Goal: Navigation & Orientation: Find specific page/section

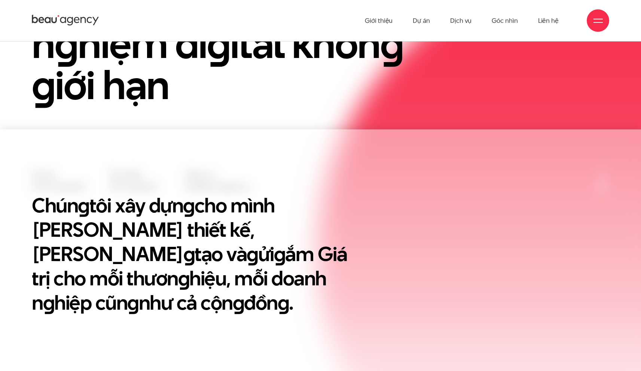
scroll to position [149, 0]
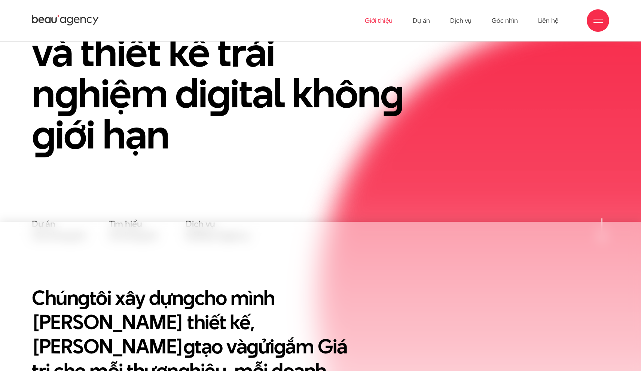
click at [389, 22] on link "Giới thiệu" at bounding box center [379, 20] width 28 height 41
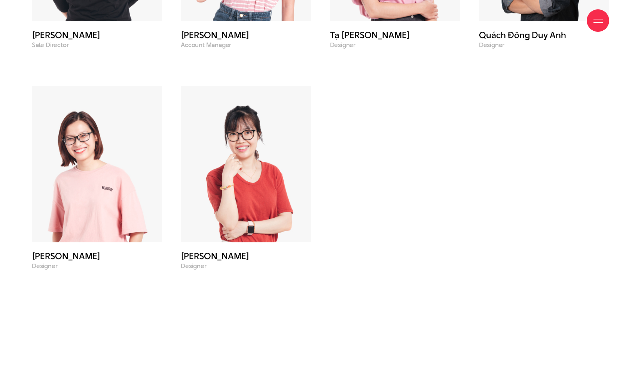
scroll to position [3292, 0]
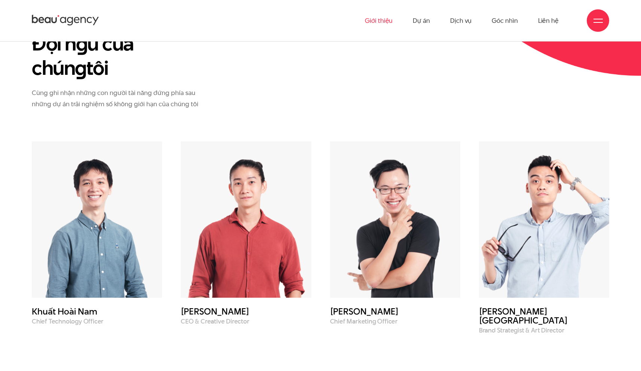
scroll to position [2762, 0]
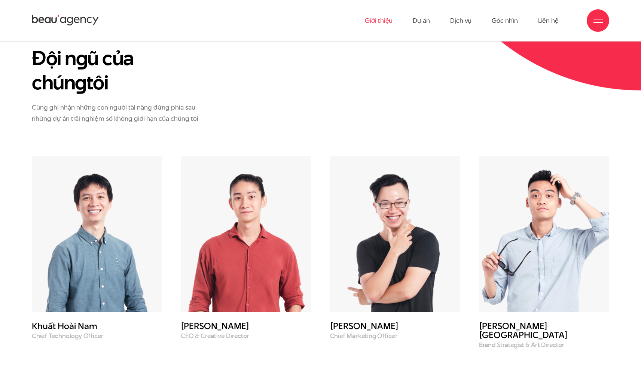
click at [415, 97] on div "Đội n g ũ của chún g tôi [PERSON_NAME] ghi nhận những con người tài năng đứng p…" at bounding box center [320, 101] width 596 height 110
click at [442, 119] on div "Đội n g ũ của chún g tôi [PERSON_NAME] ghi nhận những con người tài năng đứng p…" at bounding box center [320, 101] width 596 height 110
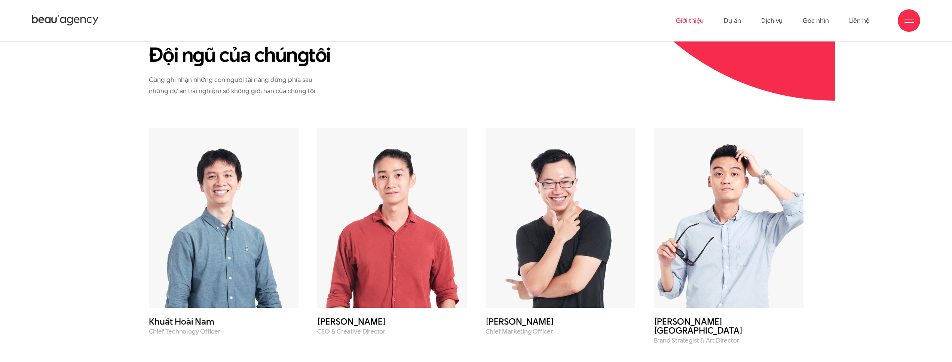
scroll to position [2542, 0]
